Goal: Task Accomplishment & Management: Manage account settings

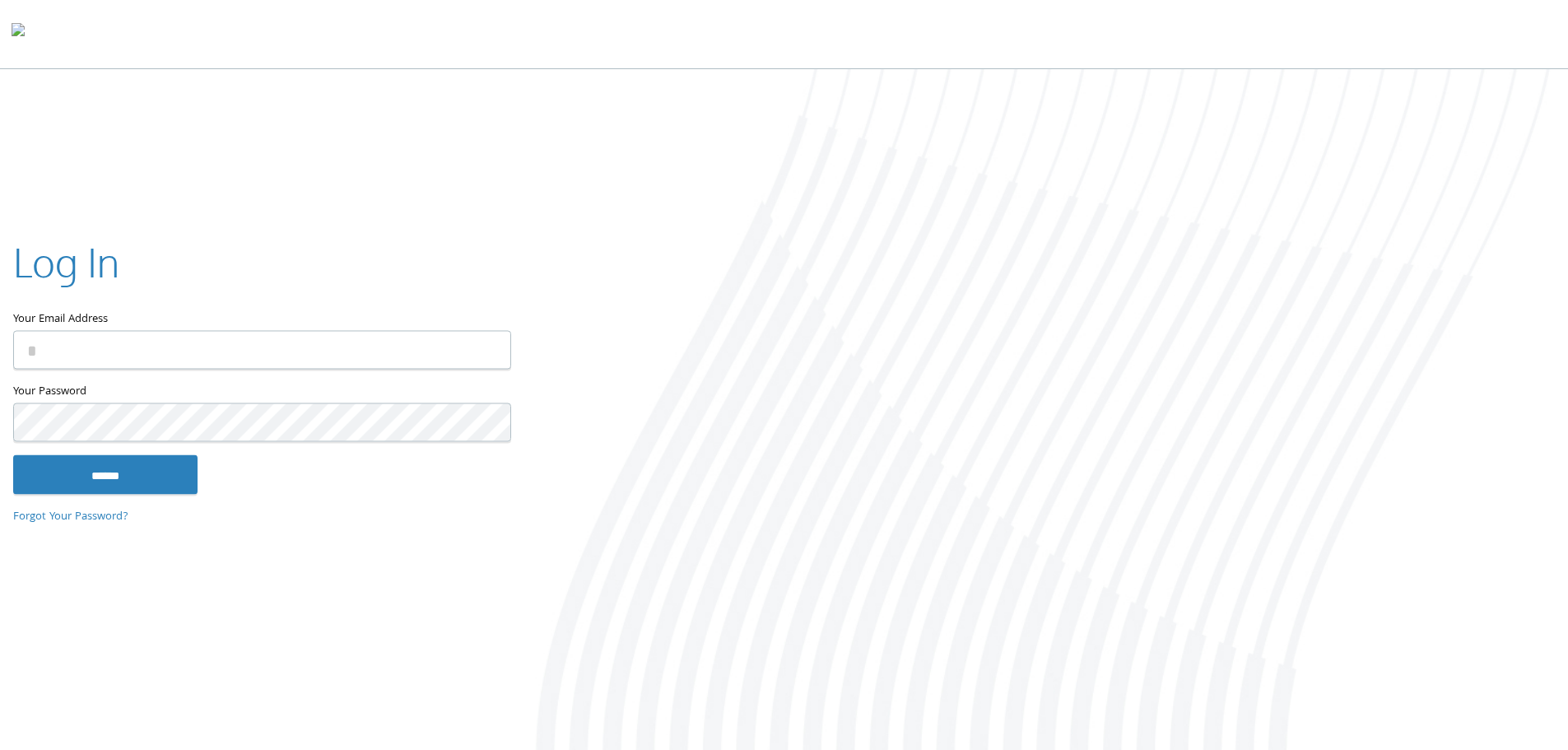
click at [330, 349] on input "Your Email Address" at bounding box center [261, 350] width 498 height 39
type input "**********"
click at [13, 455] on input "******" at bounding box center [105, 475] width 184 height 39
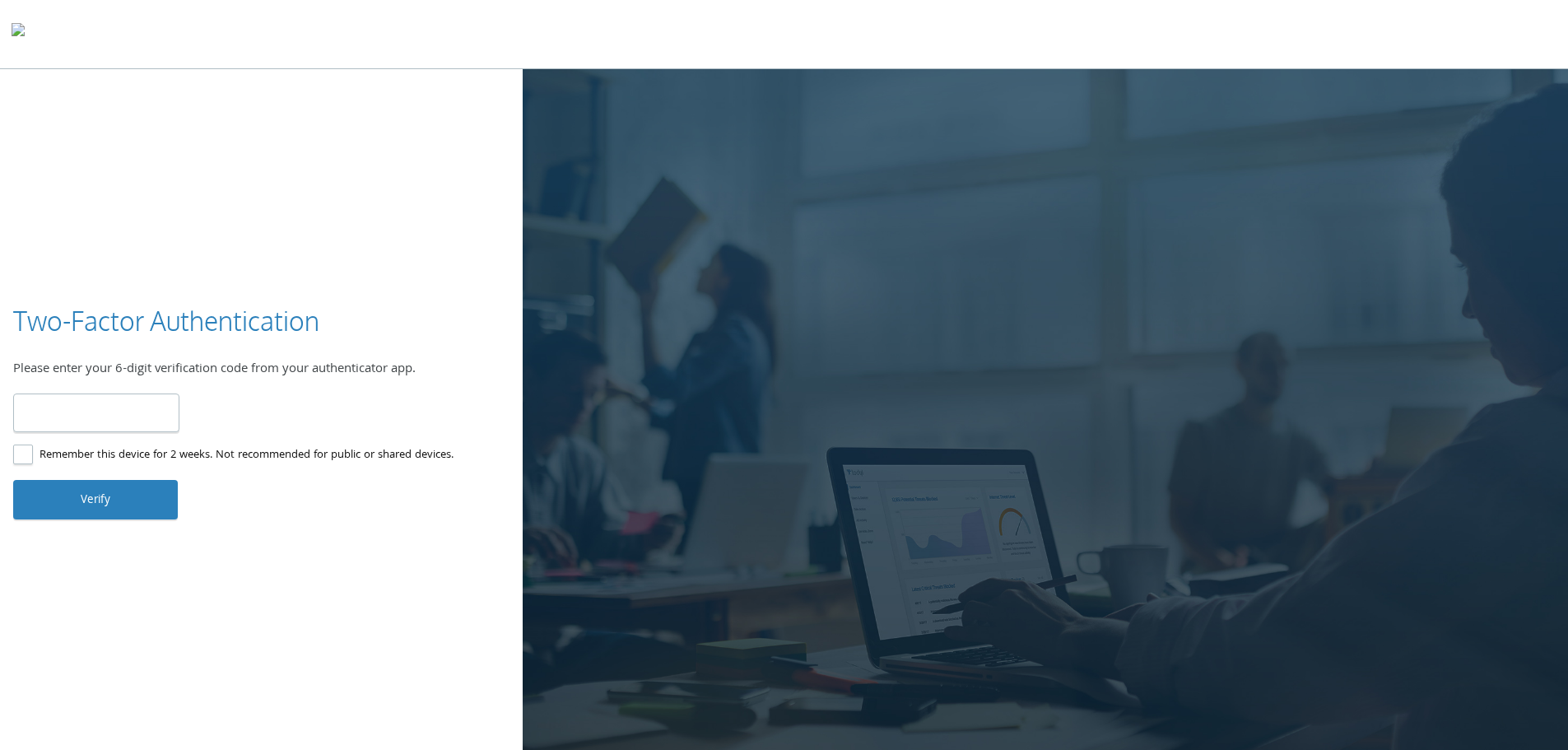
type input "******"
